Goal: Task Accomplishment & Management: Manage account settings

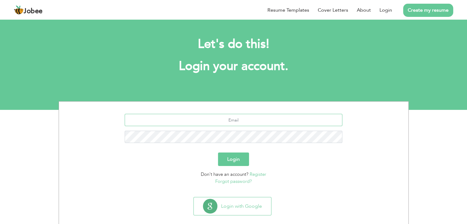
click at [251, 120] on input "text" at bounding box center [234, 120] width 218 height 12
type input "syeda.farwa933@gmail.com"
click at [218, 153] on button "Login" at bounding box center [233, 160] width 31 height 14
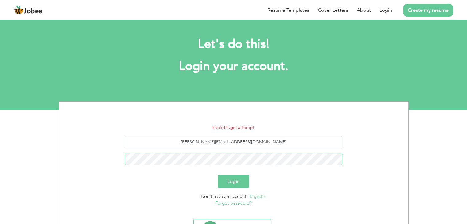
click at [218, 175] on button "Login" at bounding box center [233, 182] width 31 height 14
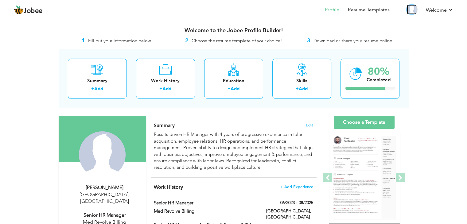
click at [413, 11] on img at bounding box center [412, 10] width 10 height 10
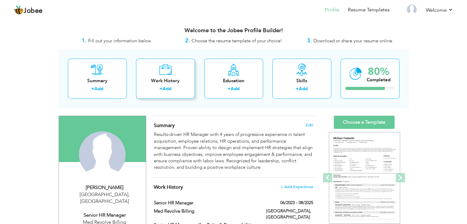
click at [163, 83] on div "Work History" at bounding box center [165, 81] width 49 height 6
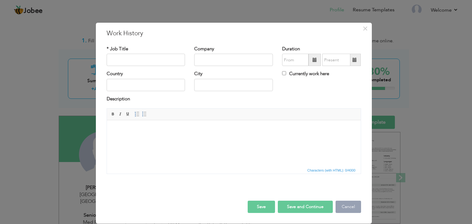
click at [350, 206] on button "Cancel" at bounding box center [347, 207] width 25 height 12
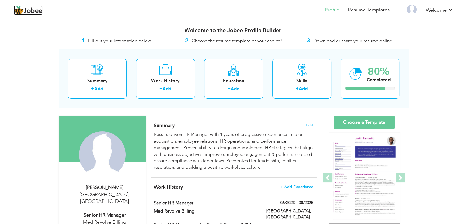
click at [29, 12] on span "Jobee" at bounding box center [33, 11] width 19 height 7
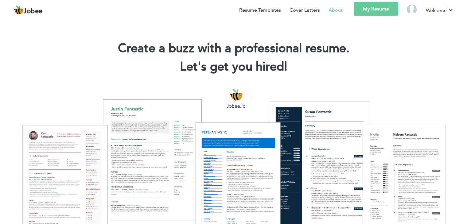
click at [333, 11] on link "About" at bounding box center [336, 9] width 14 height 7
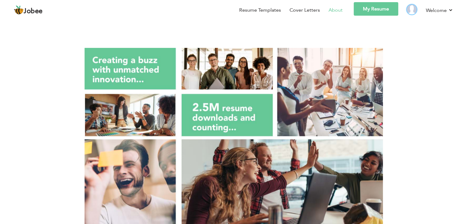
click at [412, 11] on img at bounding box center [412, 10] width 10 height 10
